Goal: Register for event/course

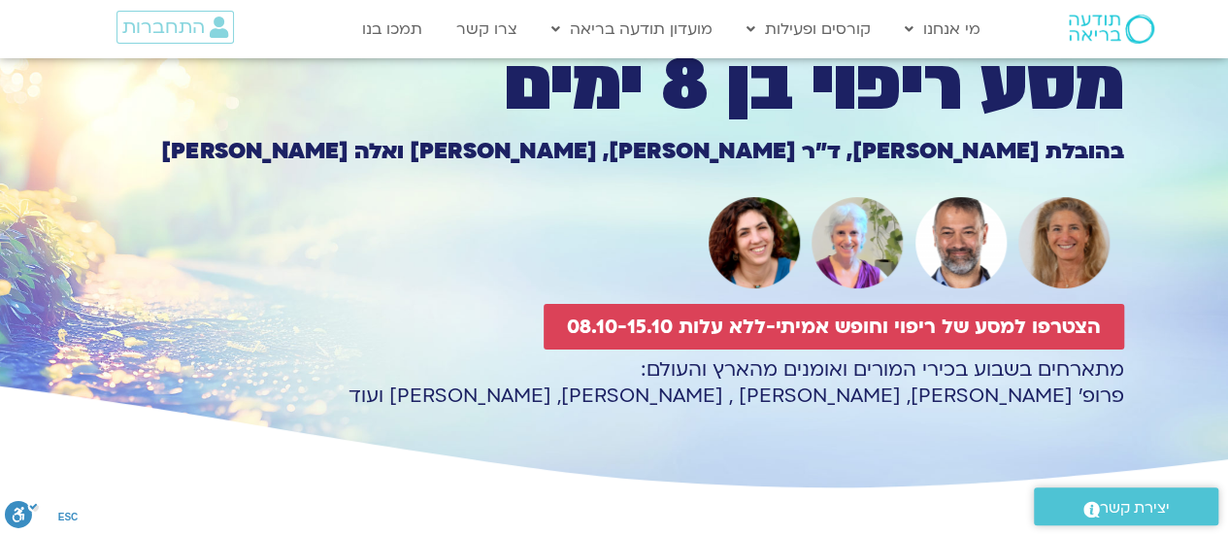
scroll to position [129, 0]
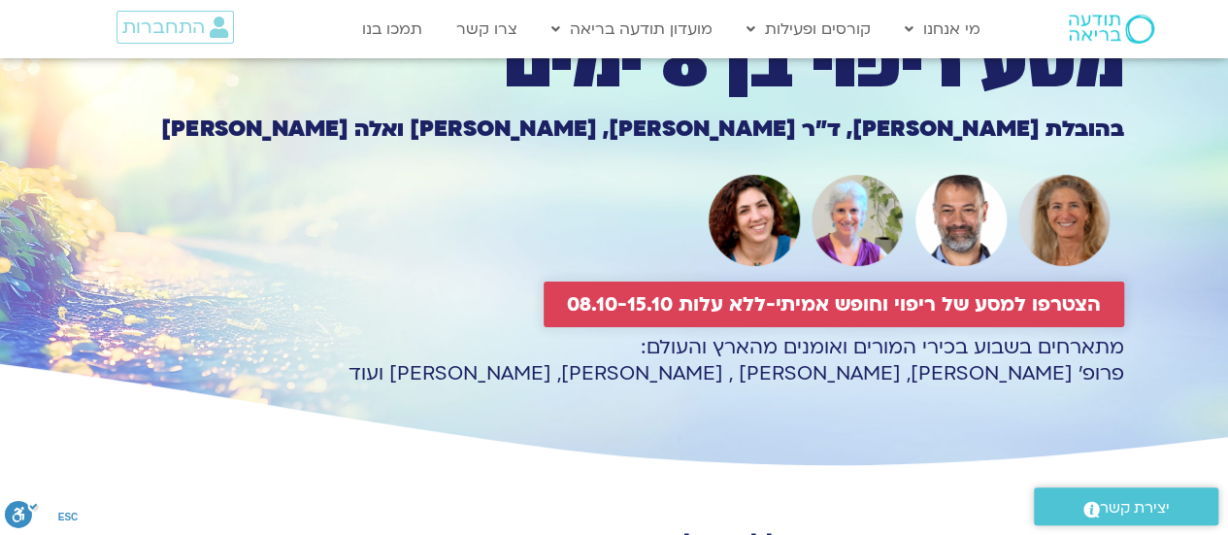
click at [766, 300] on span "הצטרפו למסע של ריפוי וחופש אמיתי-ללא עלות 08.10-15.10" at bounding box center [834, 304] width 534 height 22
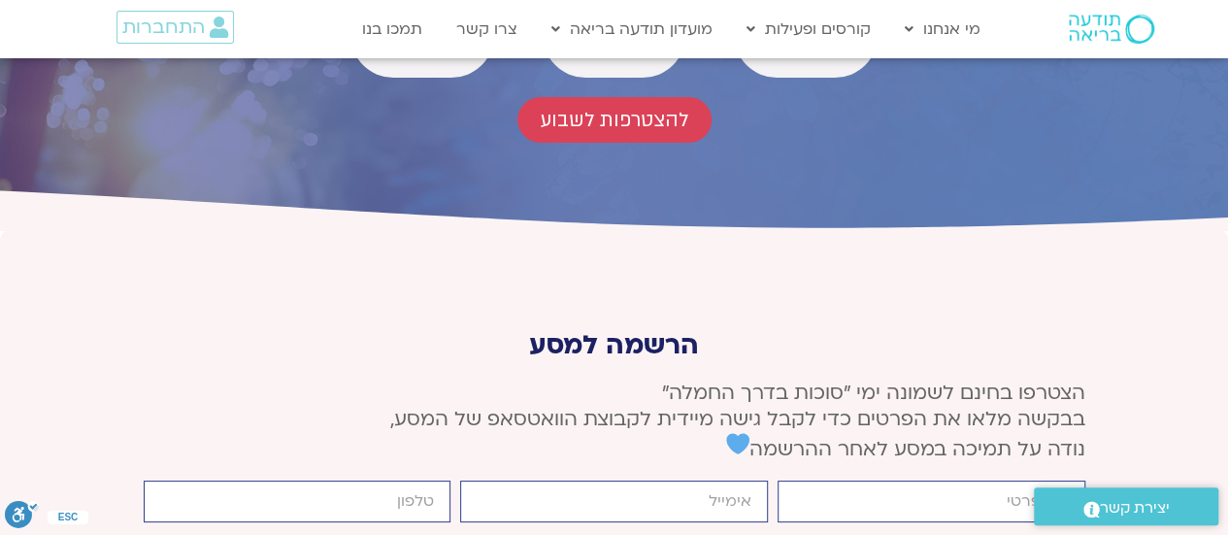
scroll to position [7275, 0]
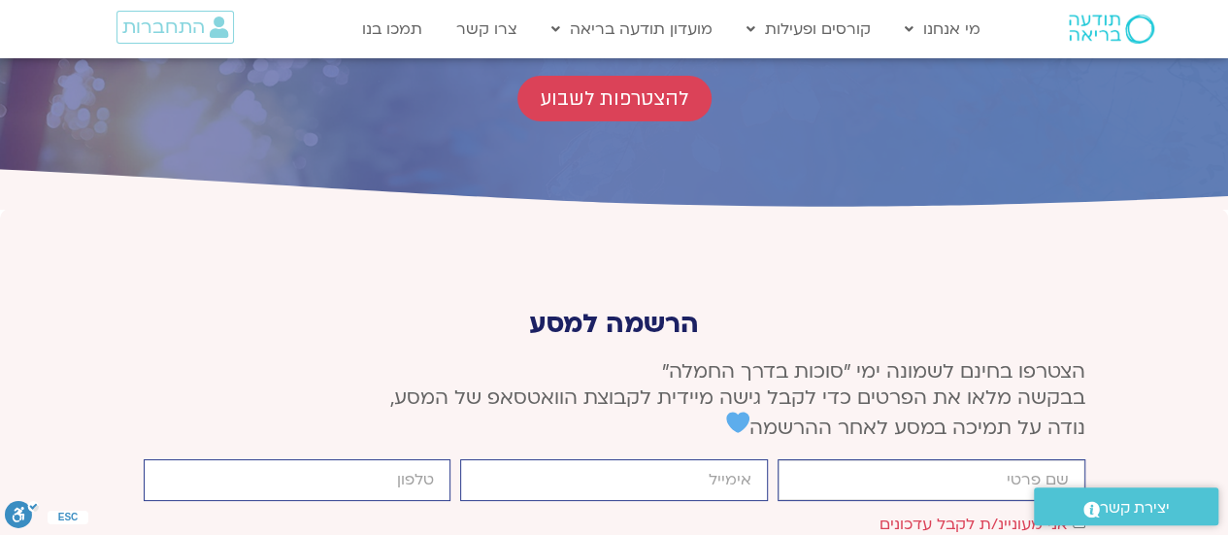
click at [821, 459] on input "firstname" at bounding box center [931, 480] width 308 height 42
type input "אורית כמרה"
type input "orit.kamara@gmail.com"
type input "0549441481"
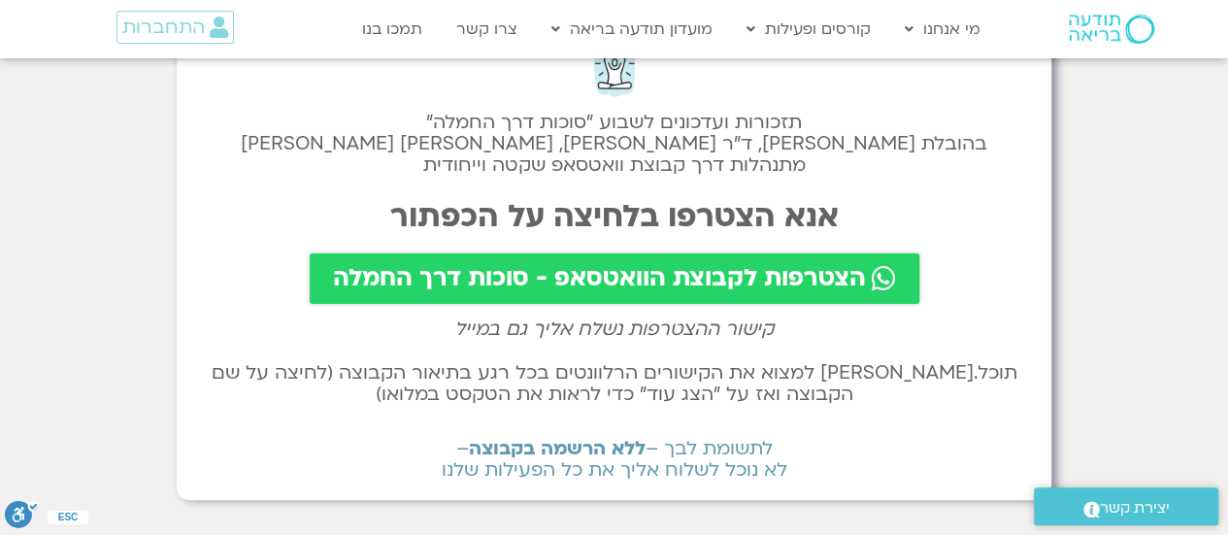
scroll to position [129, 0]
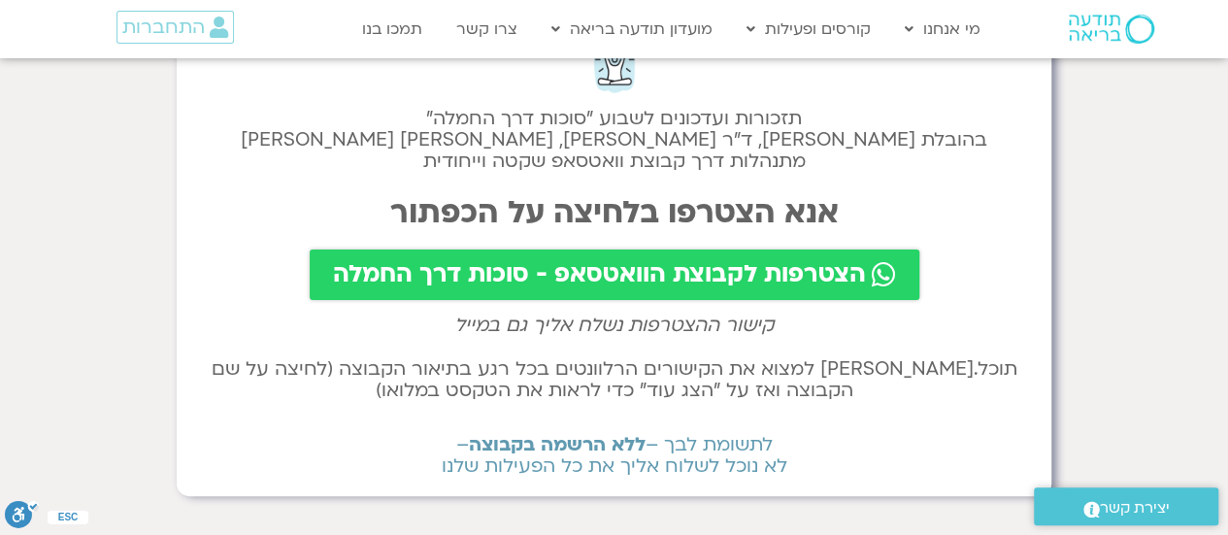
click at [670, 273] on span "הצטרפות לקבוצת הוואטסאפ - סוכות דרך החמלה" at bounding box center [599, 274] width 533 height 27
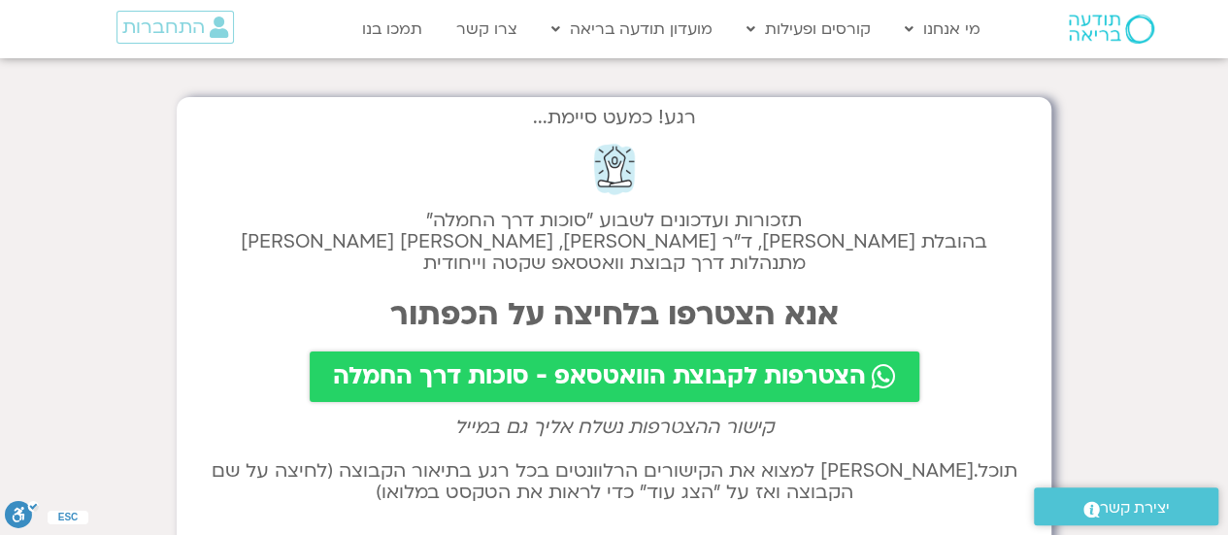
scroll to position [24, 0]
